Goal: Task Accomplishment & Management: Manage account settings

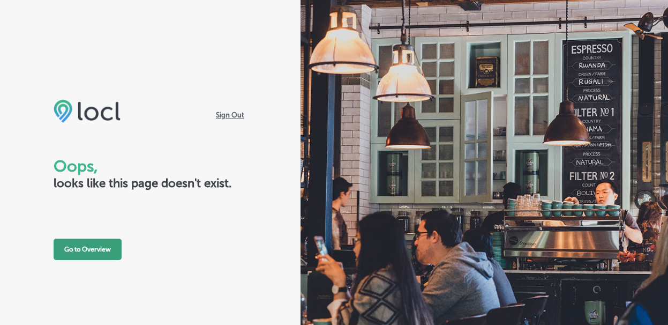
click at [90, 243] on button "Go to Overview" at bounding box center [88, 248] width 68 height 21
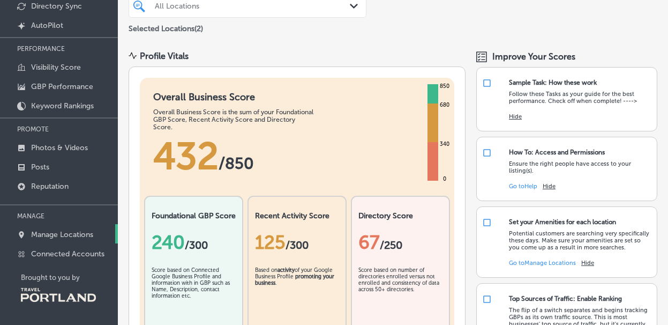
scroll to position [91, 0]
click at [75, 232] on p "Manage Locations" at bounding box center [62, 234] width 62 height 9
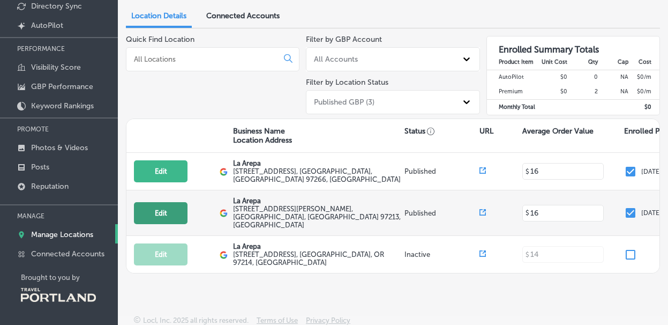
click at [157, 204] on button "Edit" at bounding box center [161, 213] width 54 height 22
select select "US"
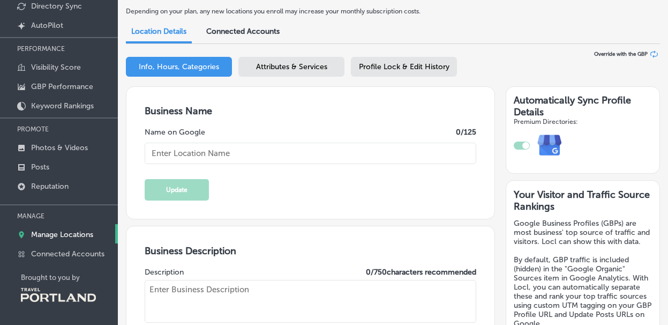
type input "La Arepa"
type input "[EMAIL_ADDRESS][DOMAIN_NAME]"
type input "[URL][DOMAIN_NAME]"
type textarea "We ARE Venezuelan food, is like home-made food with traditional recipes"
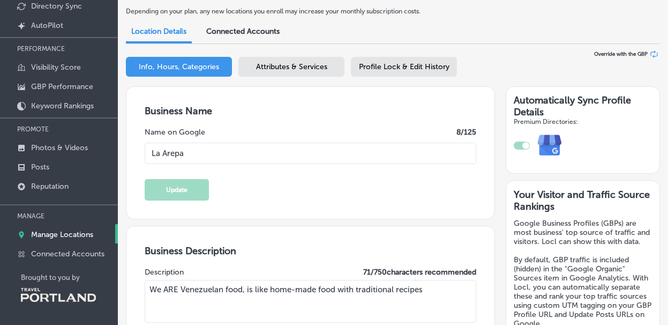
type input "[PHONE_NUMBER]"
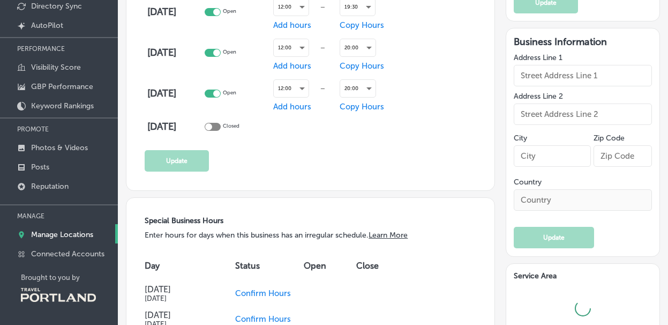
type input "[STREET_ADDRESS][PERSON_NAME]"
type input "[GEOGRAPHIC_DATA]"
type input "97213"
type input "US"
type input "[URL][DOMAIN_NAME]"
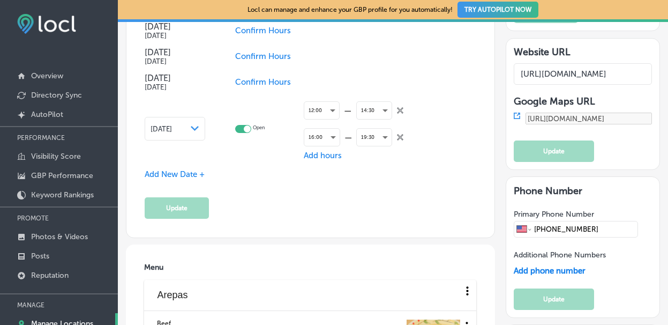
scroll to position [1162, 0]
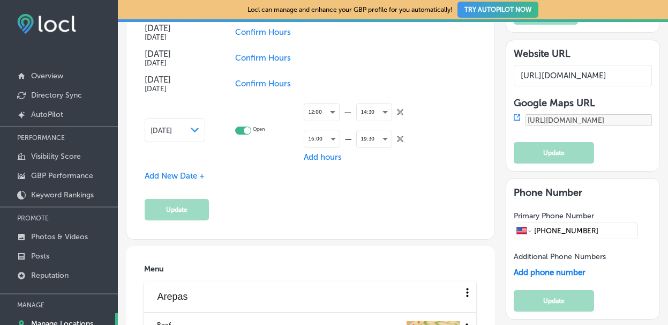
click at [243, 132] on div at bounding box center [243, 130] width 16 height 8
checkbox input "false"
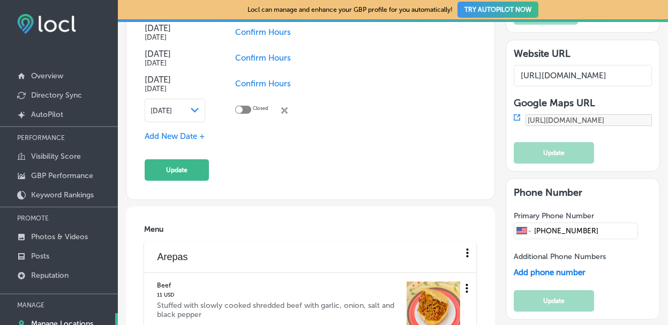
click at [172, 109] on span "[DATE]" at bounding box center [161, 111] width 21 height 8
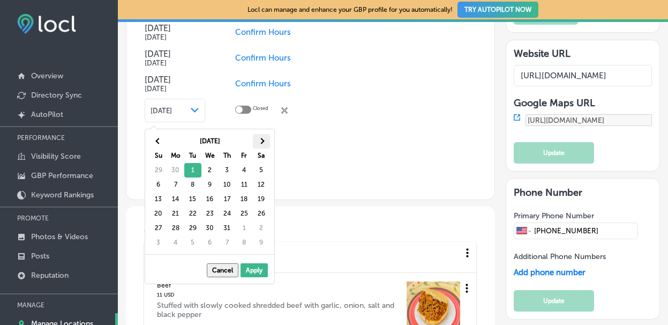
click at [266, 142] on th at bounding box center [261, 141] width 17 height 14
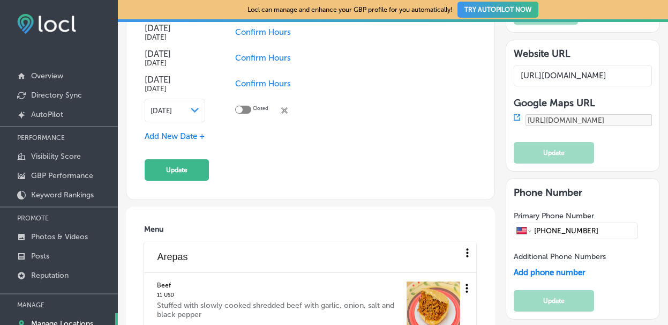
click at [176, 140] on span "Add New Date +" at bounding box center [175, 136] width 60 height 10
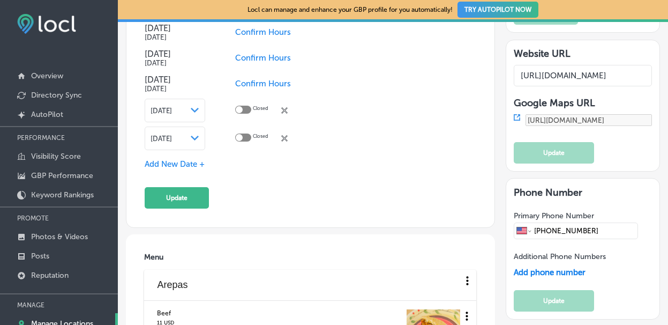
click at [195, 112] on polygon at bounding box center [195, 110] width 8 height 5
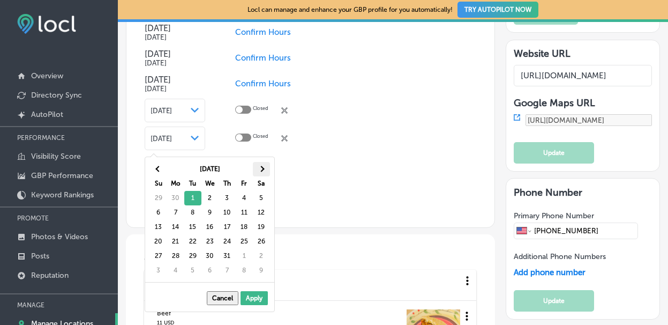
click at [265, 168] on th at bounding box center [261, 169] width 17 height 14
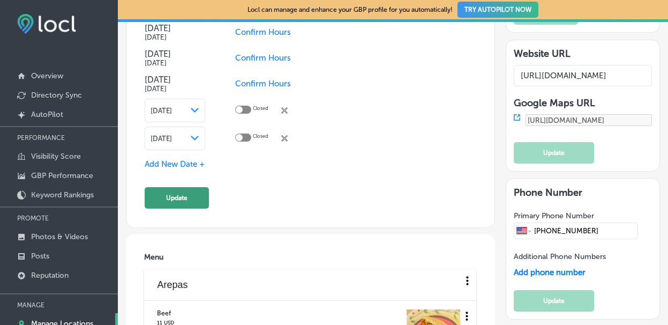
click at [174, 192] on button "Update" at bounding box center [177, 197] width 64 height 21
